Goal: Information Seeking & Learning: Learn about a topic

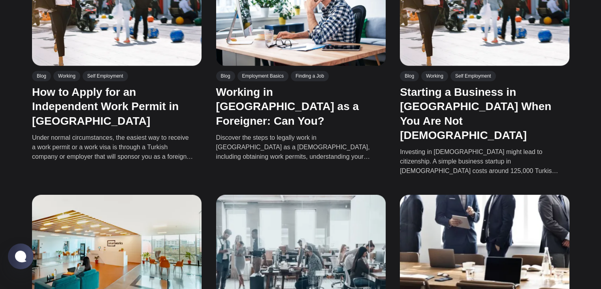
scroll to position [534, 0]
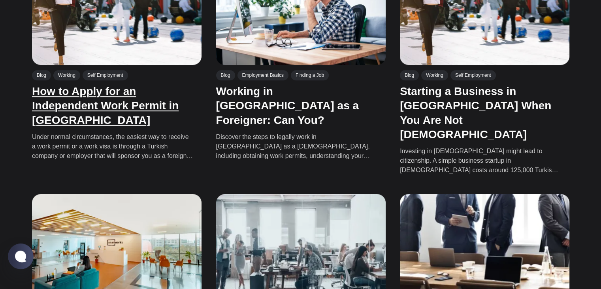
click at [44, 115] on link "How to Apply for an Independent Work Permit in [GEOGRAPHIC_DATA]" at bounding box center [105, 105] width 147 height 41
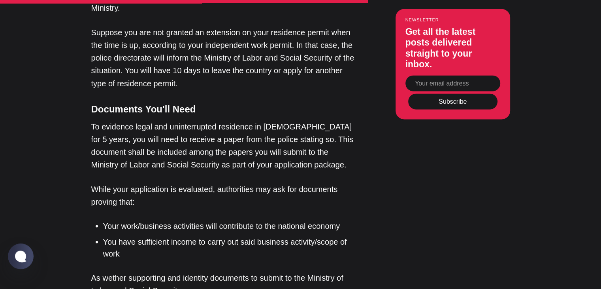
scroll to position [1446, 0]
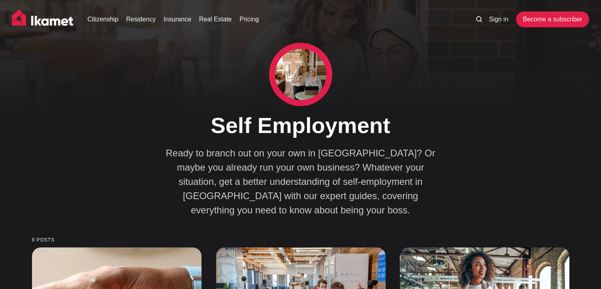
scroll to position [534, 0]
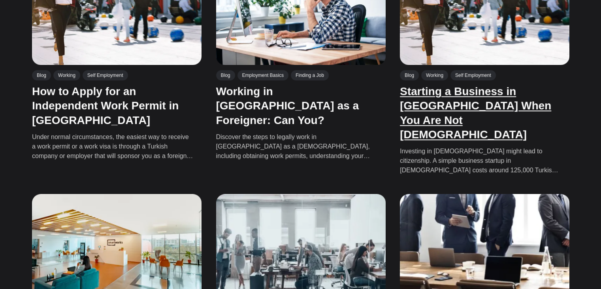
click at [511, 98] on link "Starting a Business in [GEOGRAPHIC_DATA] When You Are Not [DEMOGRAPHIC_DATA]" at bounding box center [475, 112] width 151 height 55
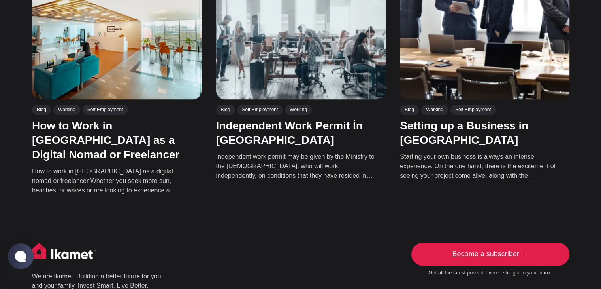
scroll to position [749, 0]
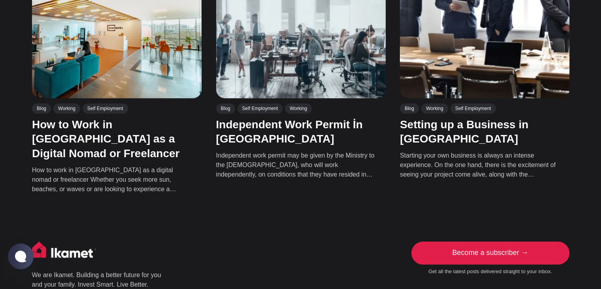
click at [416, 151] on p "Starting your own business is always an intense experience. On the one hand, th…" at bounding box center [480, 165] width 161 height 28
click at [430, 118] on link "Setting up a Business in [GEOGRAPHIC_DATA]" at bounding box center [464, 131] width 129 height 26
